Goal: Check status: Check status

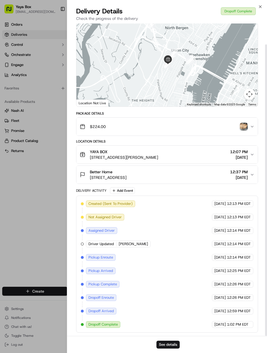
scroll to position [22, 0]
click at [12, 96] on div at bounding box center [133, 176] width 267 height 353
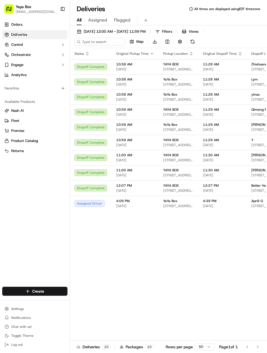
click at [222, 208] on span "[DATE]" at bounding box center [222, 206] width 39 height 4
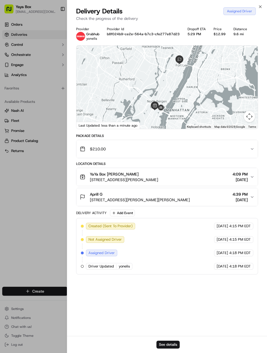
click at [26, 88] on div at bounding box center [133, 176] width 267 height 353
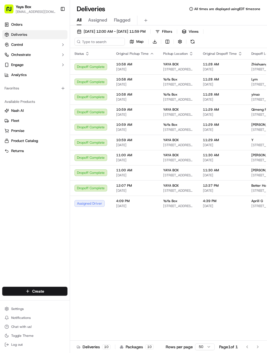
click at [123, 30] on span "[DATE] 12:00 AM - [DATE] 11:59 PM" at bounding box center [115, 31] width 62 height 5
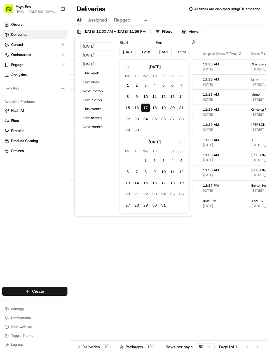
click at [105, 55] on button "Yesterday" at bounding box center [97, 55] width 34 height 8
type input "Sep 16, 2025"
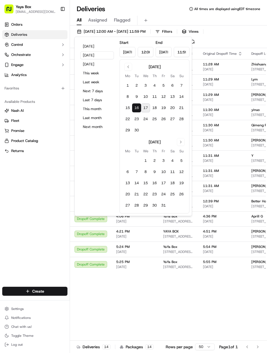
click at [26, 96] on div "Available Products Nash AI Fleet Promise Product Catalog Returns" at bounding box center [35, 126] width 70 height 63
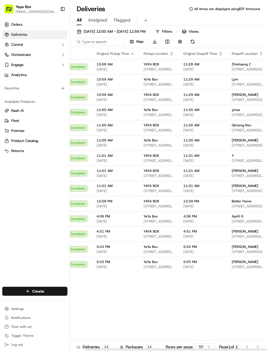
scroll to position [0, 20]
click at [251, 234] on div "[PERSON_NAME]" at bounding box center [247, 231] width 32 height 4
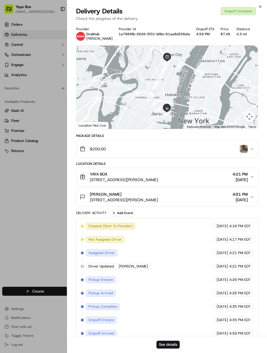
click at [169, 342] on button "See details" at bounding box center [167, 345] width 23 height 8
click at [41, 97] on div at bounding box center [133, 176] width 267 height 353
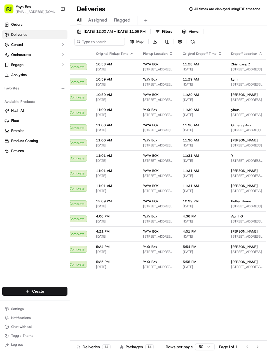
click at [250, 97] on div "[PERSON_NAME]" at bounding box center [247, 95] width 32 height 4
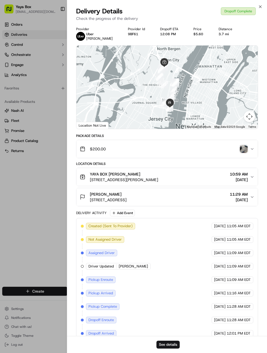
click at [173, 341] on button "See details" at bounding box center [167, 345] width 23 height 8
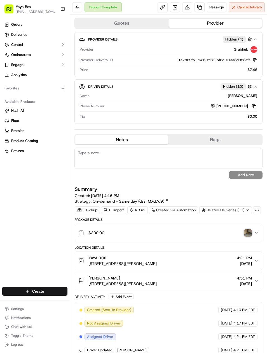
click at [201, 5] on link at bounding box center [199, 7] width 10 height 10
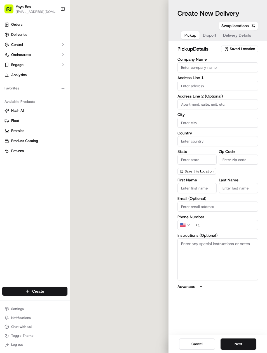
type input "YAYA BOX"
type input "[GEOGRAPHIC_DATA]"
type input "US"
type input "NJ"
type input "07087"
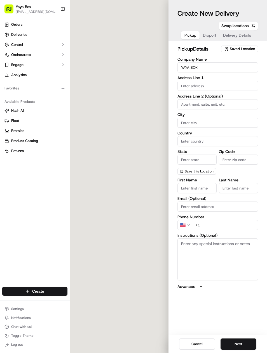
type input "+1 917 216 4865"
type textarea "N/A"
type input "[STREET_ADDRESS][PERSON_NAME]"
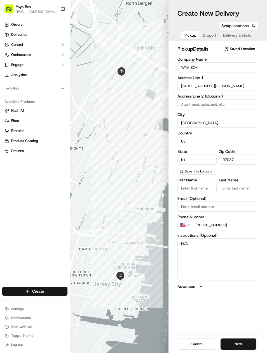
click at [238, 340] on button "Next" at bounding box center [238, 344] width 36 height 11
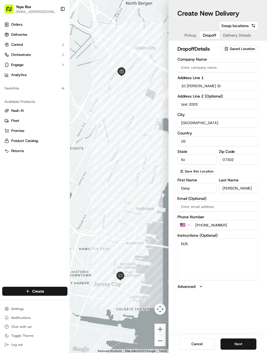
click at [238, 339] on button "Next" at bounding box center [238, 344] width 36 height 11
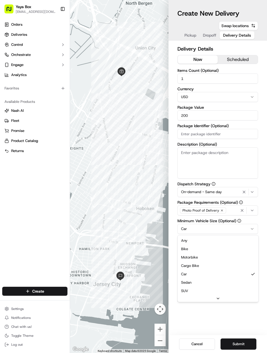
click at [251, 226] on html "Yaya Box yayaliciousjc@gmail.com Toggle Sidebar Orders Deliveries Control Orche…" at bounding box center [133, 176] width 267 height 353
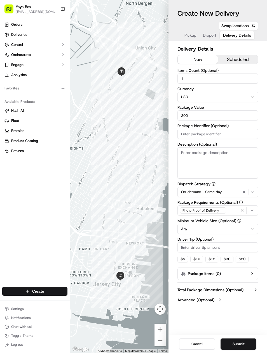
click at [244, 194] on icon "button" at bounding box center [244, 192] width 7 height 4
click at [244, 193] on div "Via Automation" at bounding box center [218, 192] width 78 height 5
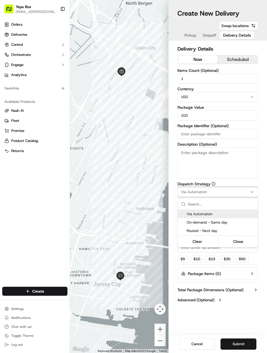
click at [246, 339] on html "Yaya Box yayaliciousjc@gmail.com Toggle Sidebar Orders Deliveries Control Orche…" at bounding box center [133, 176] width 267 height 353
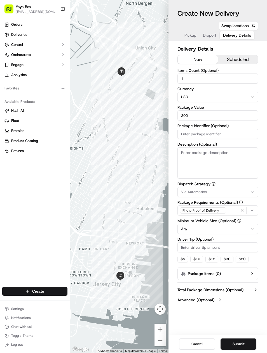
click at [245, 337] on div "Cancel Submit" at bounding box center [217, 344] width 98 height 18
click at [243, 339] on button "Submit" at bounding box center [238, 344] width 36 height 11
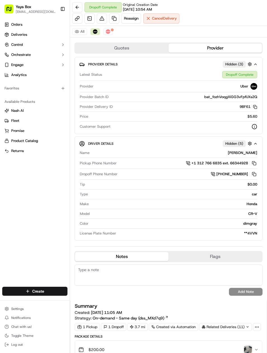
click at [113, 20] on link at bounding box center [114, 18] width 10 height 10
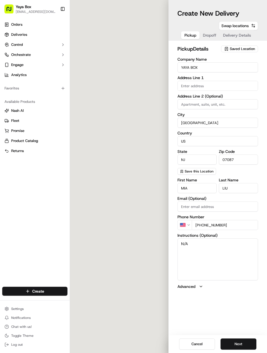
type input "[STREET_ADDRESS][PERSON_NAME]"
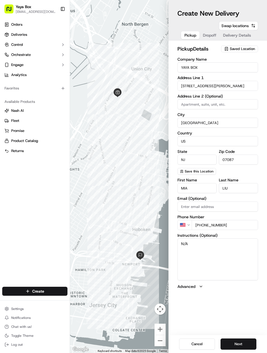
click at [235, 342] on button "Next" at bounding box center [238, 344] width 36 height 11
click at [236, 340] on button "Next" at bounding box center [238, 344] width 36 height 11
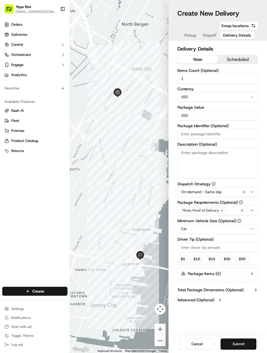
click at [243, 193] on icon "button" at bounding box center [244, 192] width 7 height 4
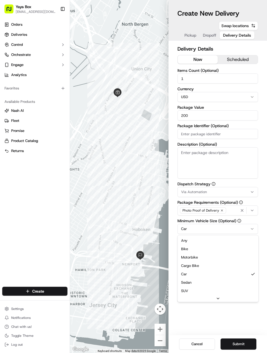
click at [221, 229] on html "Yaya Box yayaliciousjc@gmail.com Toggle Sidebar Orders Deliveries Control Orche…" at bounding box center [133, 176] width 267 height 353
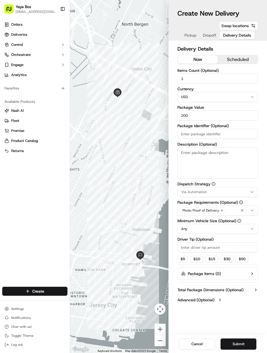
click at [244, 341] on button "Submit" at bounding box center [238, 344] width 36 height 11
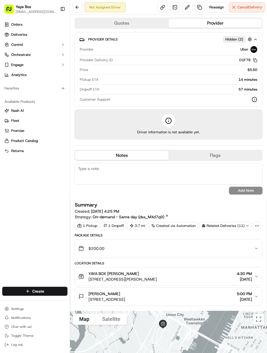
click at [11, 29] on link "Orders" at bounding box center [34, 24] width 65 height 9
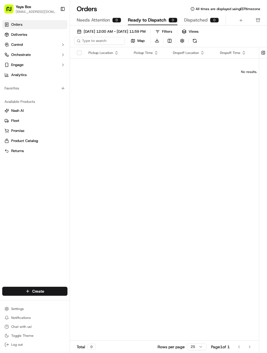
click at [12, 32] on span "Deliveries" at bounding box center [19, 34] width 16 height 5
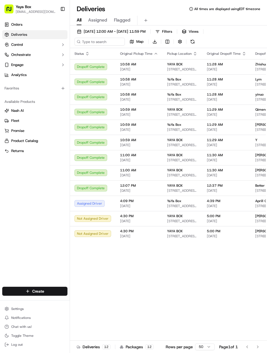
click at [105, 211] on td "Assigned Driver" at bounding box center [93, 203] width 46 height 15
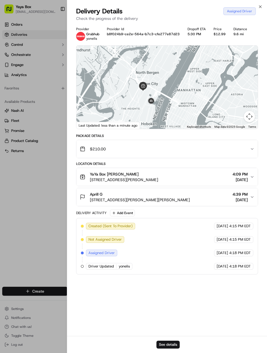
click at [33, 203] on div at bounding box center [133, 176] width 267 height 353
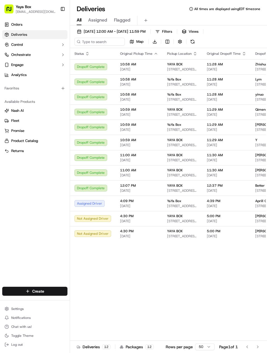
click at [95, 207] on div "Assigned Driver" at bounding box center [92, 203] width 37 height 7
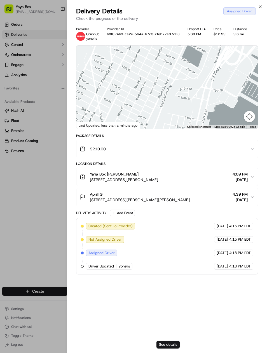
click at [43, 240] on div at bounding box center [133, 176] width 267 height 353
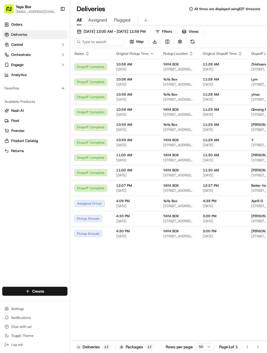
click at [99, 205] on div "Assigned Driver" at bounding box center [90, 203] width 33 height 7
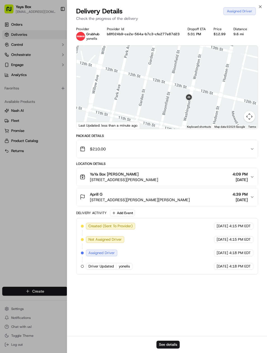
click at [39, 225] on div at bounding box center [133, 176] width 267 height 353
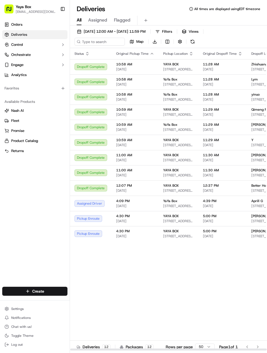
click at [104, 222] on div "Pickup Enroute" at bounding box center [90, 218] width 33 height 7
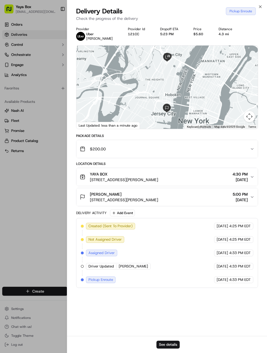
click at [33, 235] on div at bounding box center [133, 176] width 267 height 353
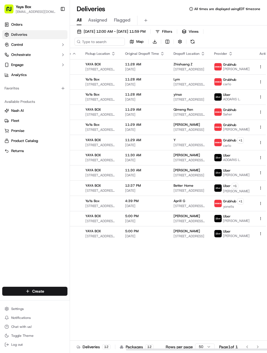
scroll to position [0, 77]
click at [121, 211] on td "4:39 PM 09/17/2025" at bounding box center [145, 203] width 48 height 15
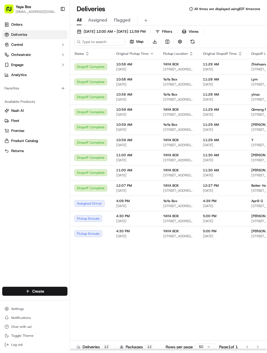
click at [108, 208] on td "Assigned Driver" at bounding box center [91, 203] width 42 height 15
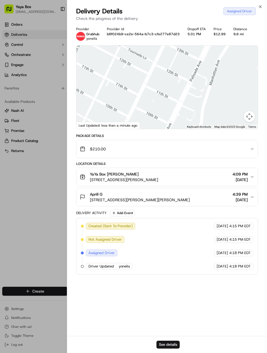
click at [163, 343] on button "See details" at bounding box center [167, 345] width 23 height 8
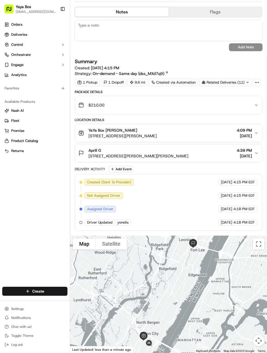
scroll to position [185, 0]
